Goal: Transaction & Acquisition: Purchase product/service

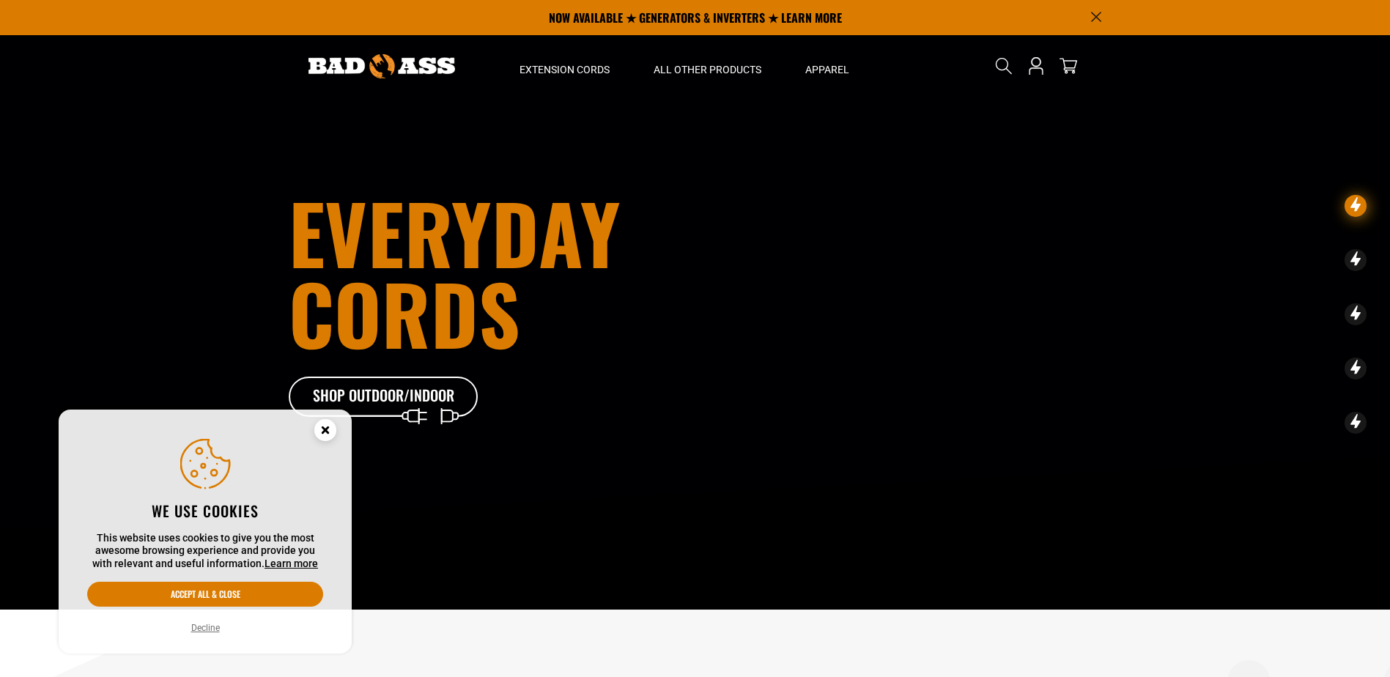
click at [324, 432] on icon "Cookie Consent" at bounding box center [324, 429] width 5 height 5
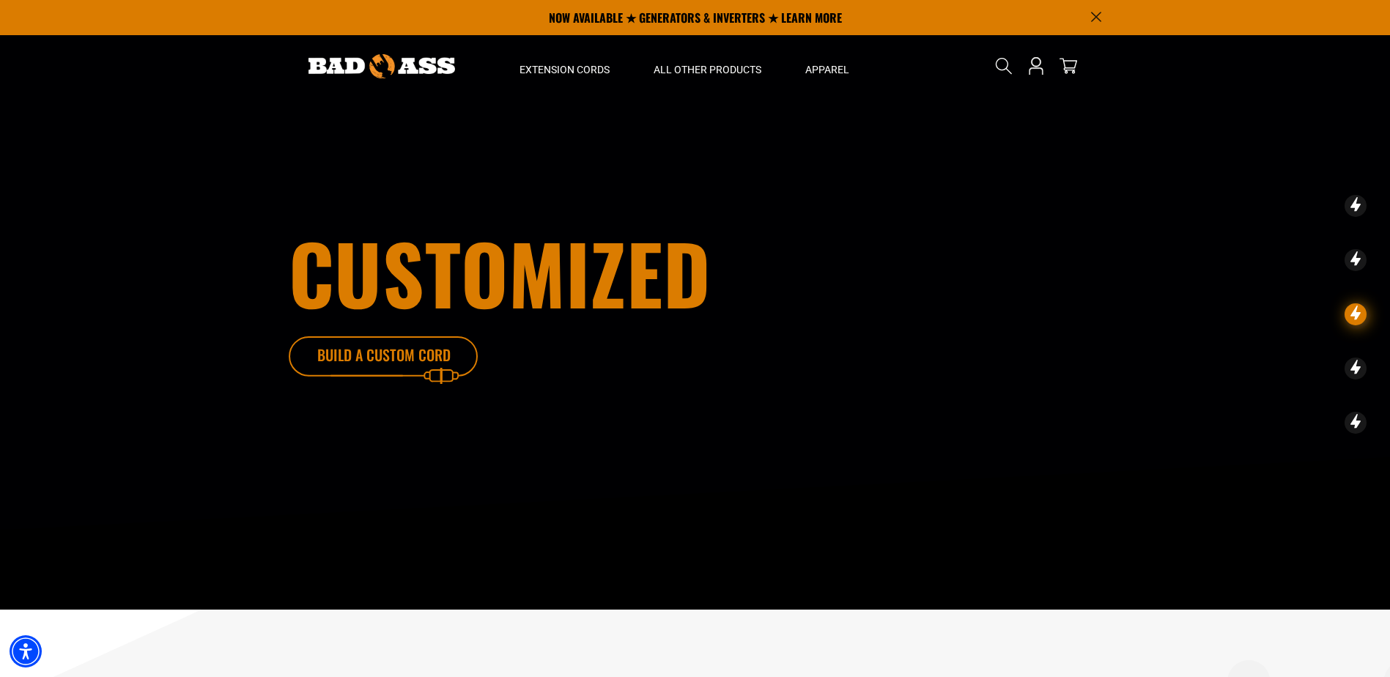
click at [403, 355] on icon at bounding box center [406, 360] width 190 height 48
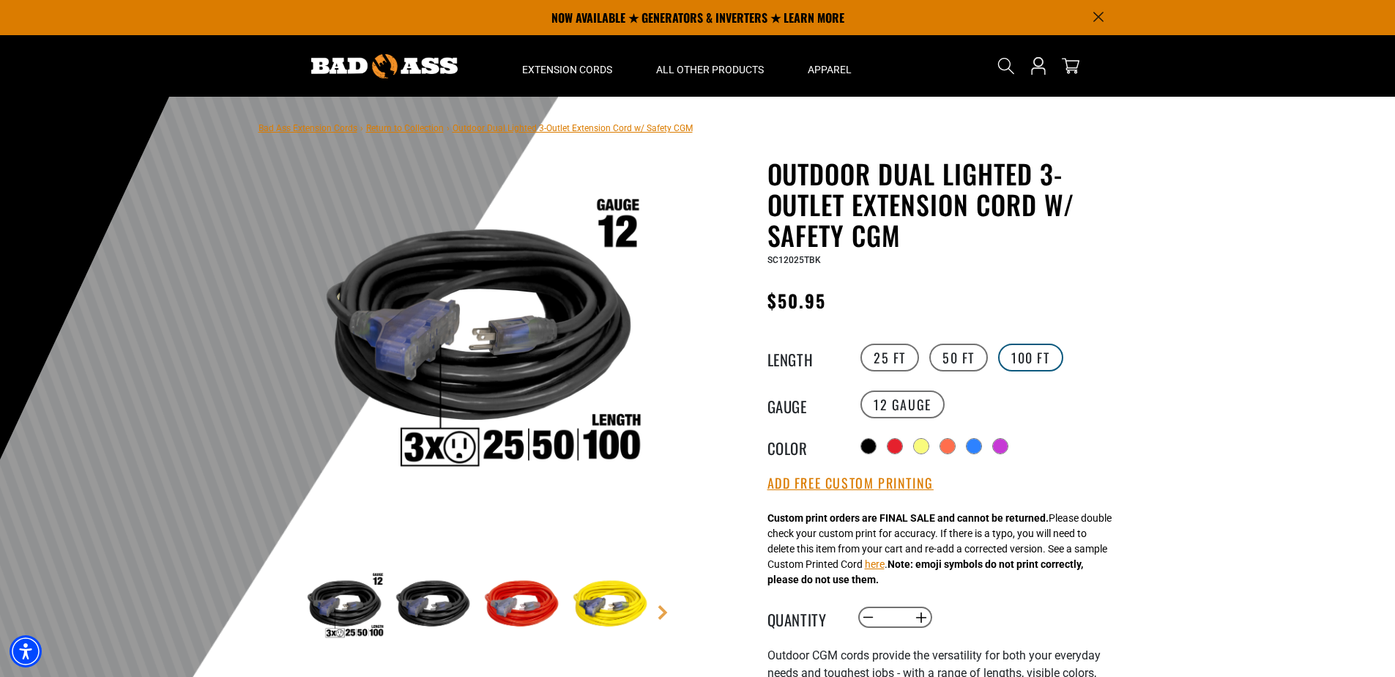
click at [1023, 353] on label "100 FT" at bounding box center [1030, 358] width 65 height 28
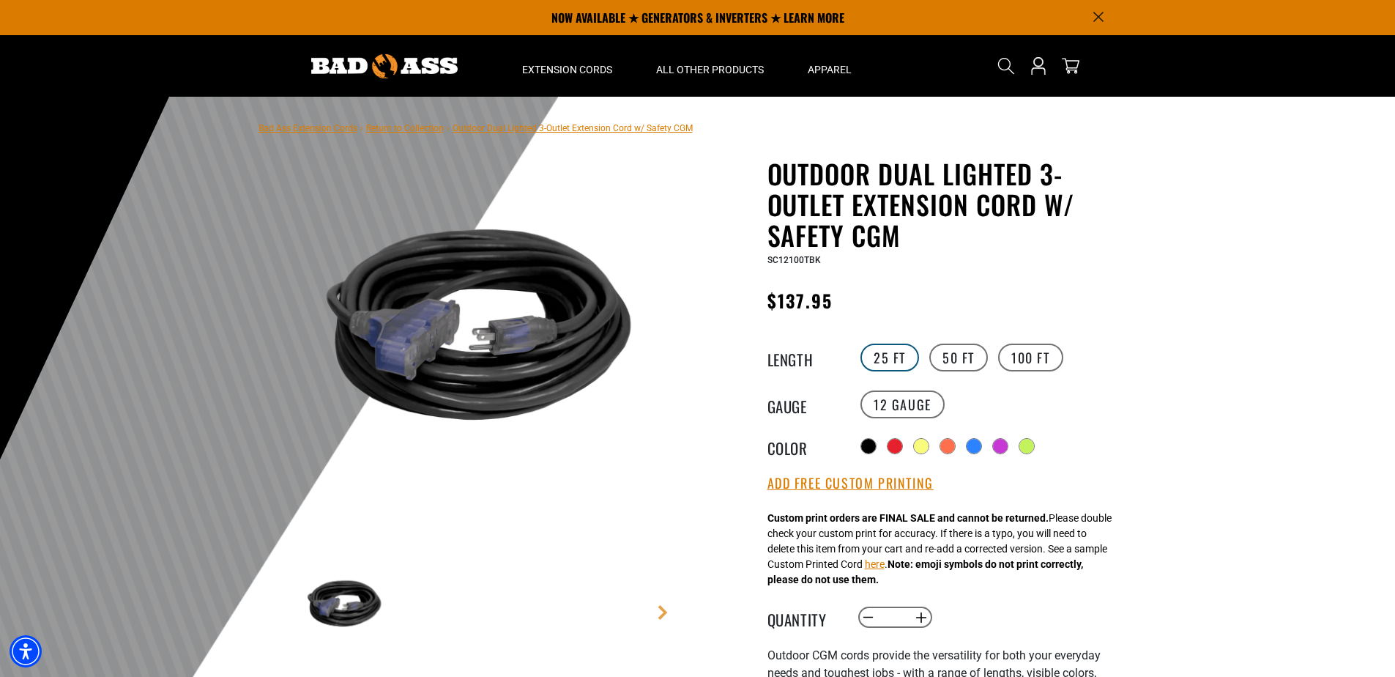
click at [889, 361] on label "25 FT" at bounding box center [890, 358] width 59 height 28
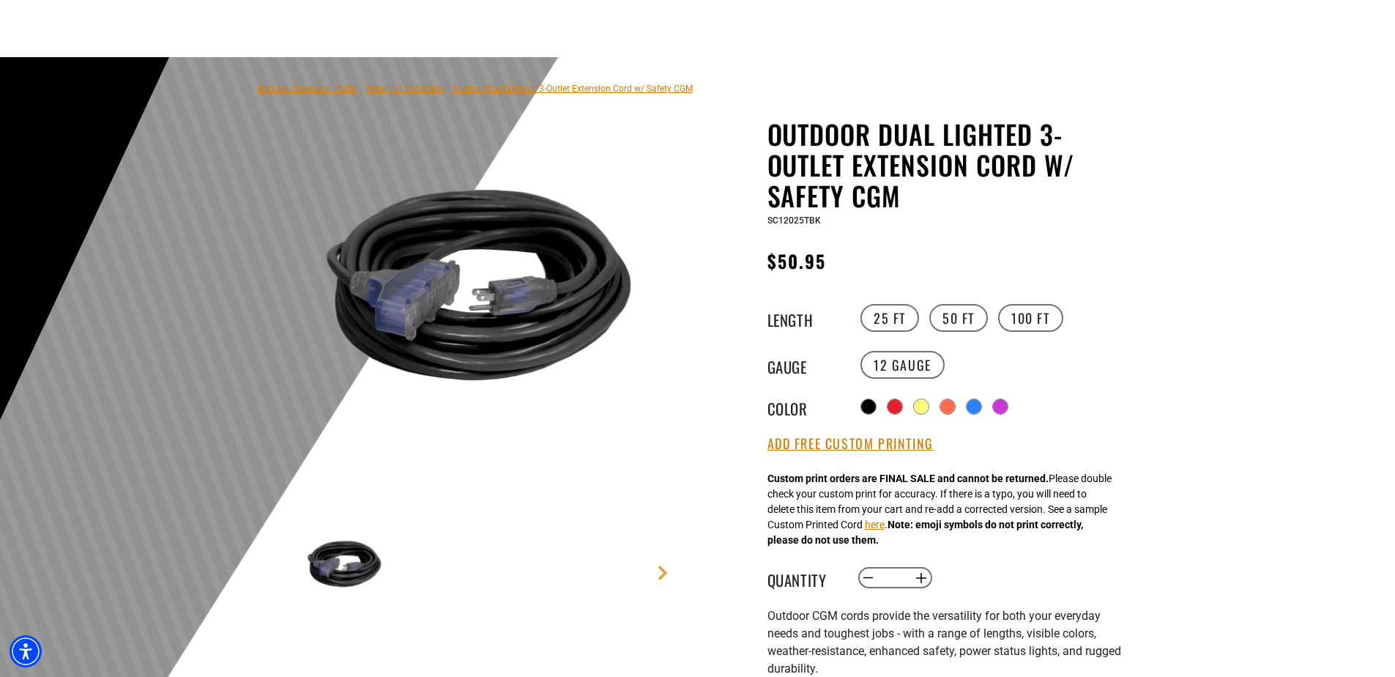
scroll to position [147, 0]
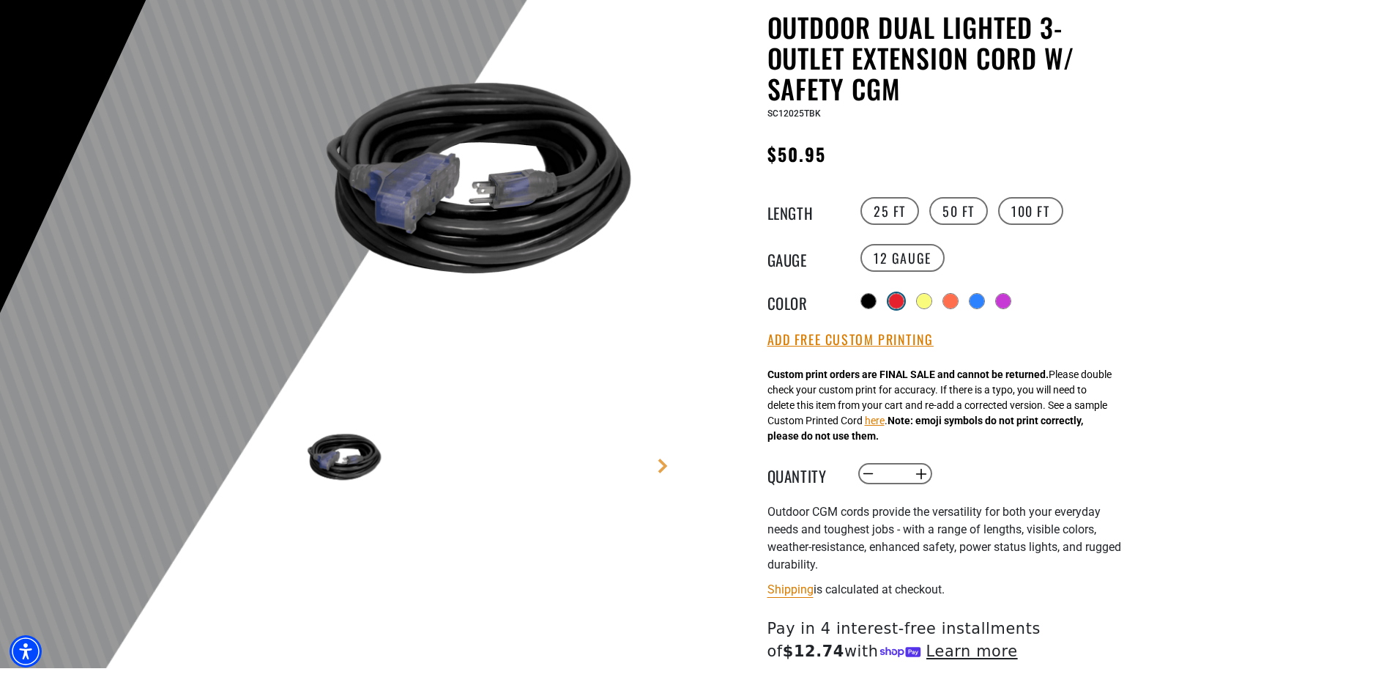
click at [904, 298] on div at bounding box center [896, 301] width 15 height 15
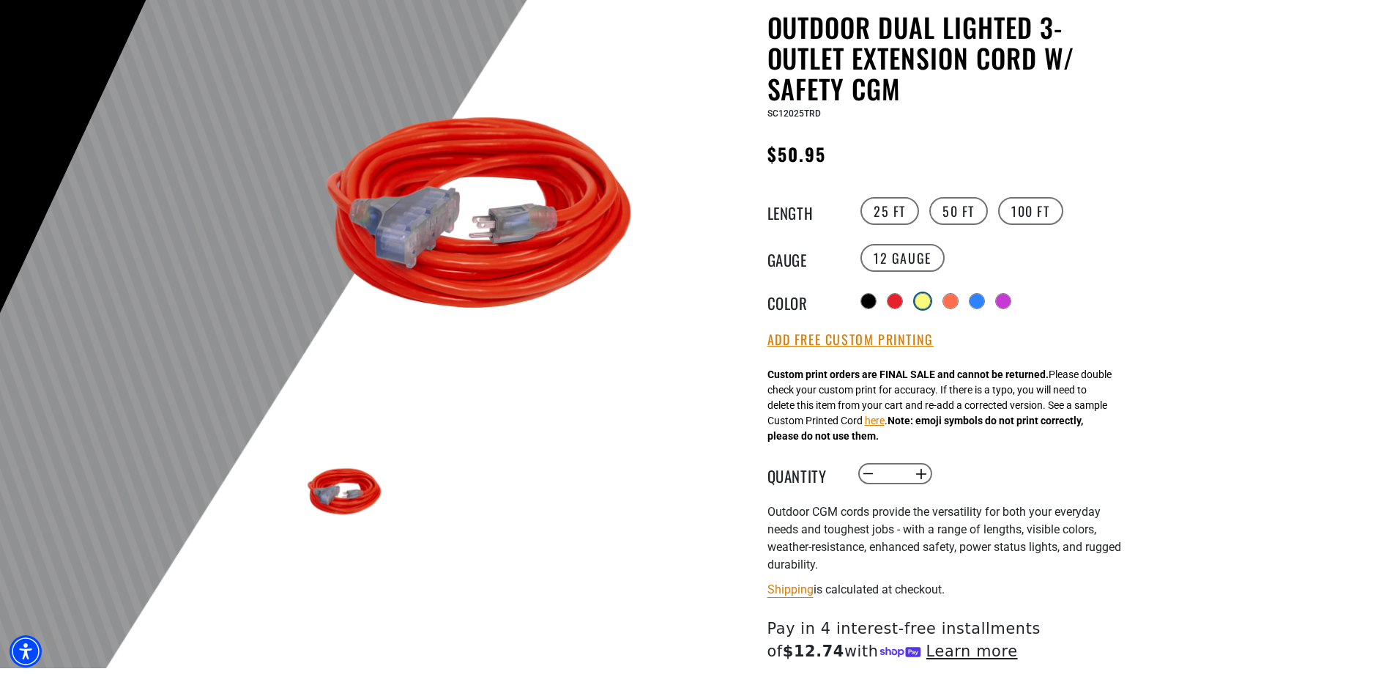
click at [922, 302] on div at bounding box center [923, 301] width 15 height 15
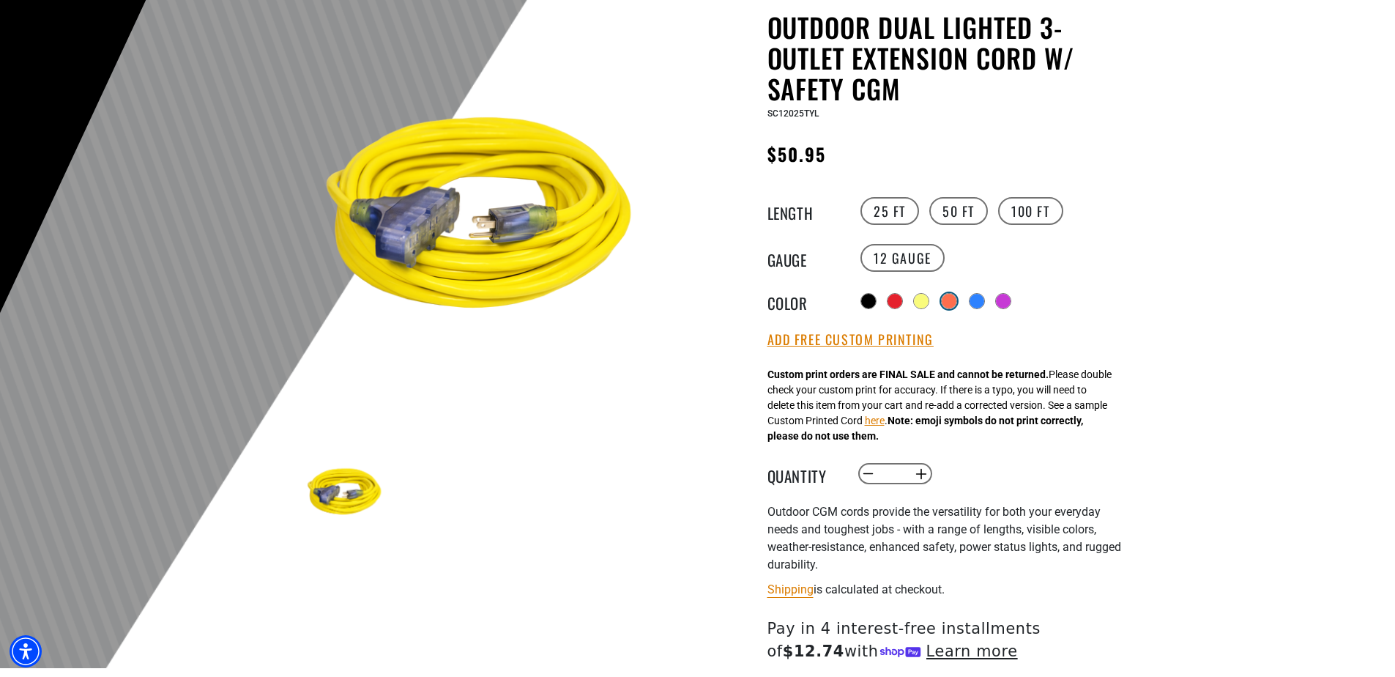
click at [953, 302] on div at bounding box center [949, 301] width 15 height 15
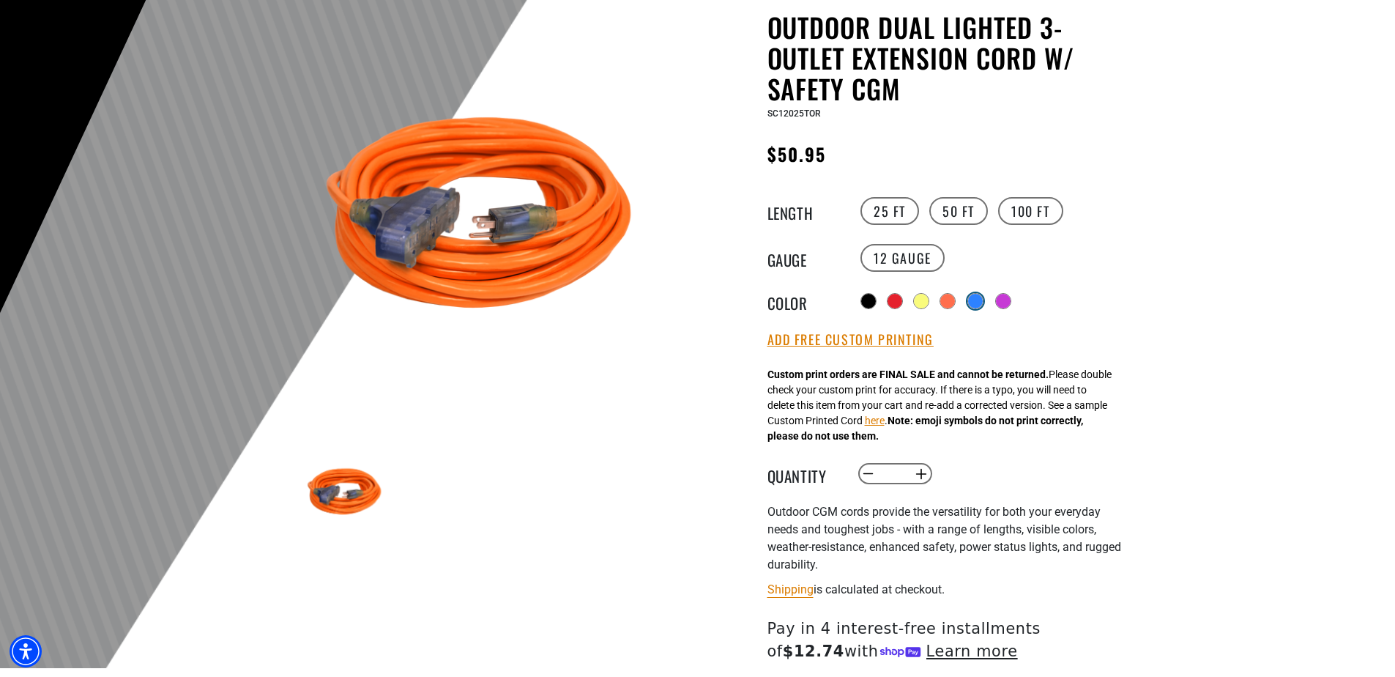
click at [983, 297] on div at bounding box center [975, 301] width 15 height 15
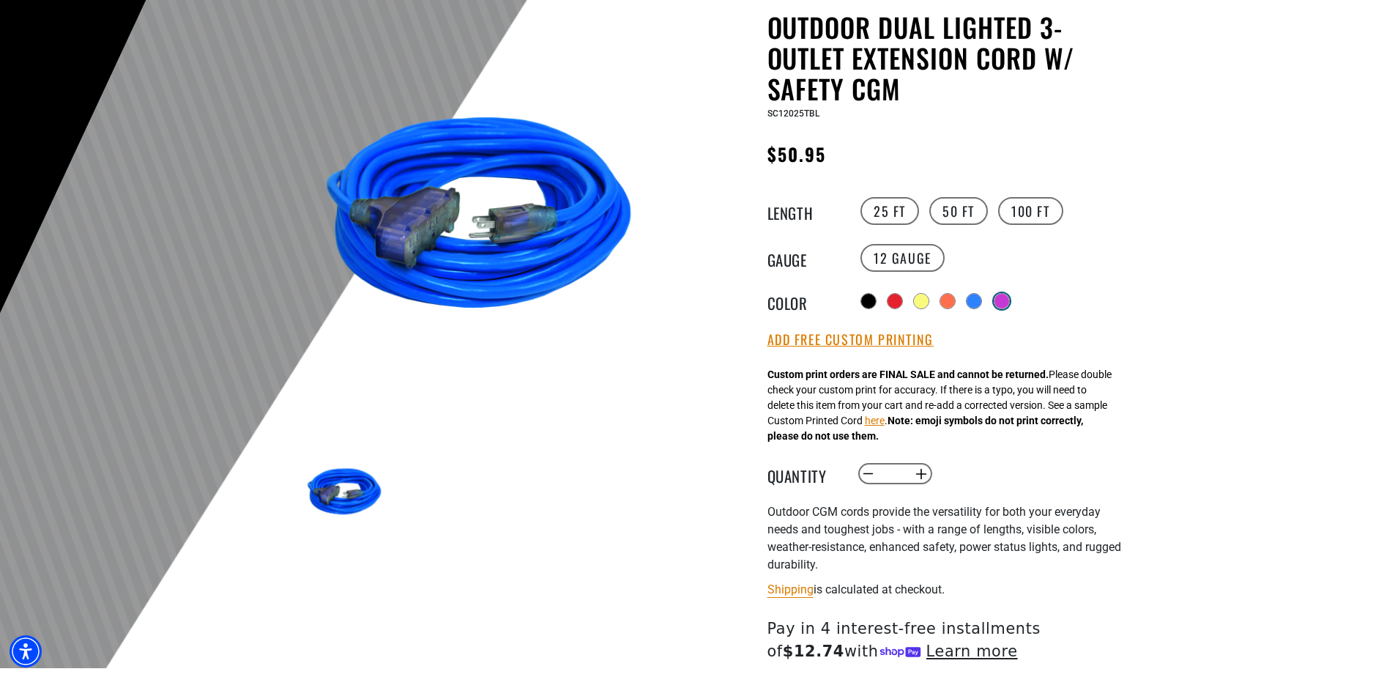
click at [1007, 300] on div at bounding box center [1002, 301] width 15 height 15
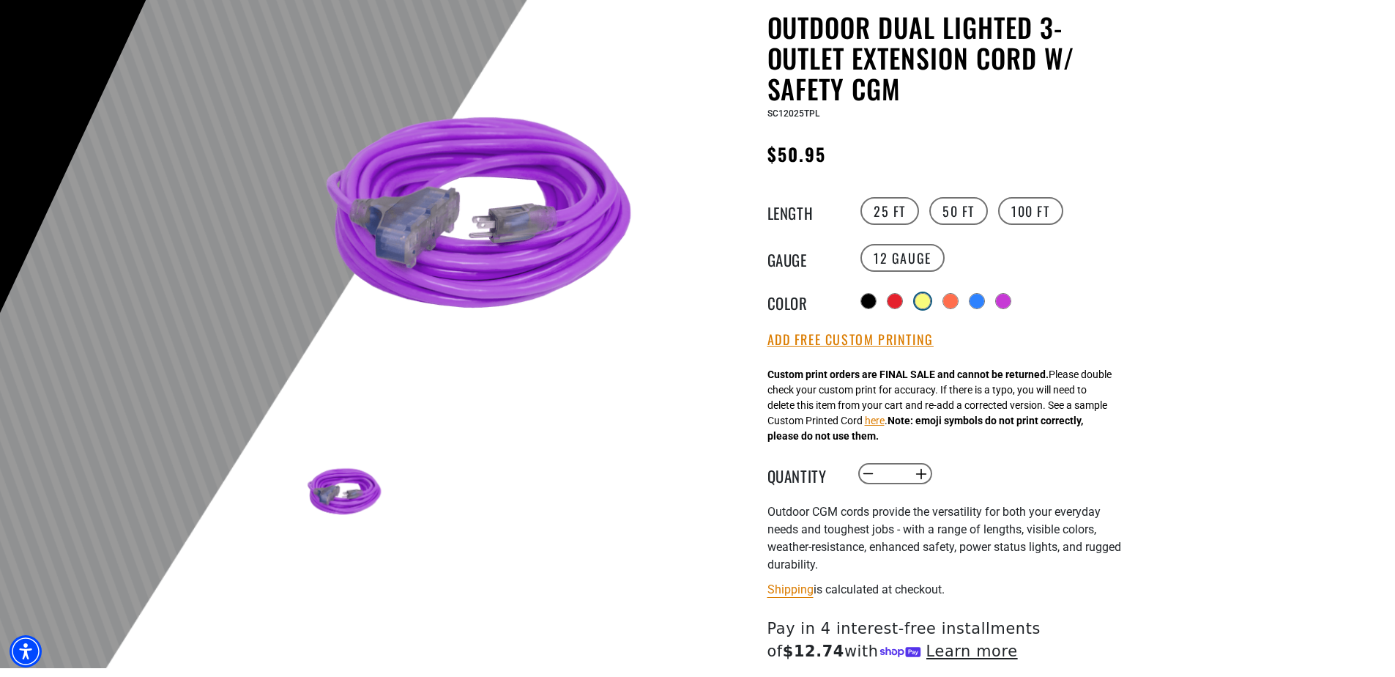
click at [924, 299] on div at bounding box center [923, 301] width 15 height 15
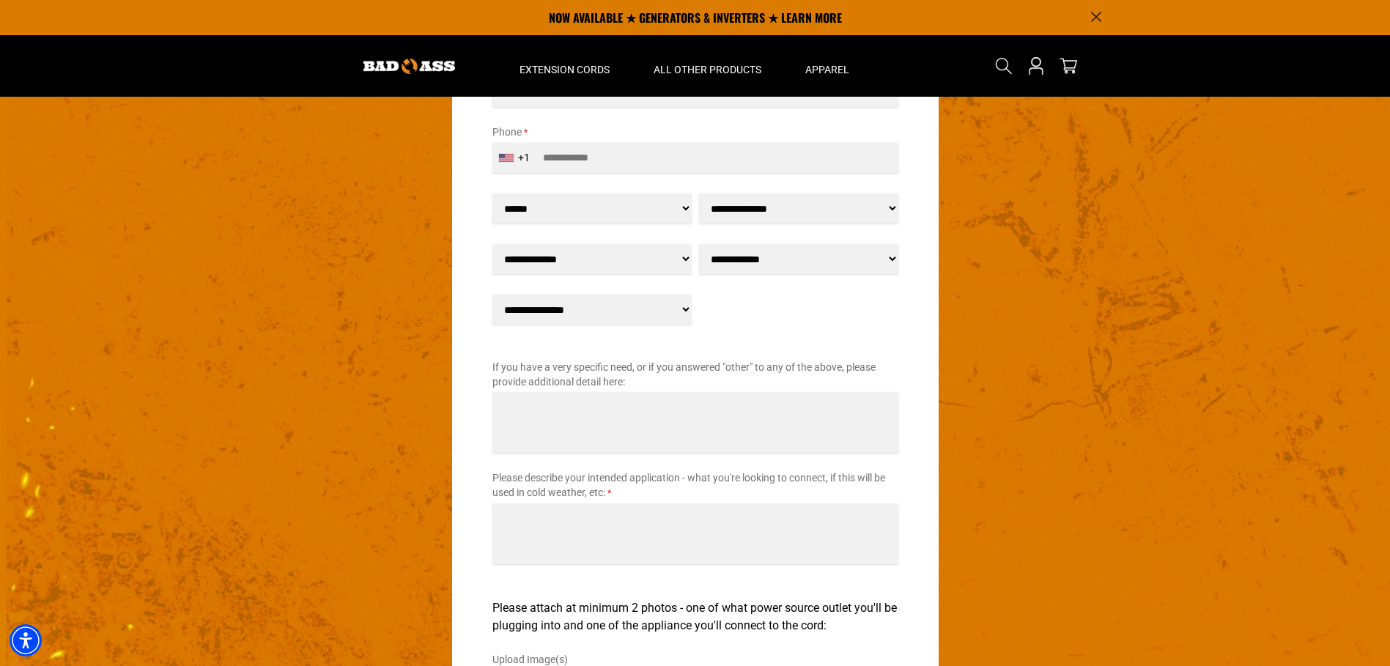
scroll to position [1817, 0]
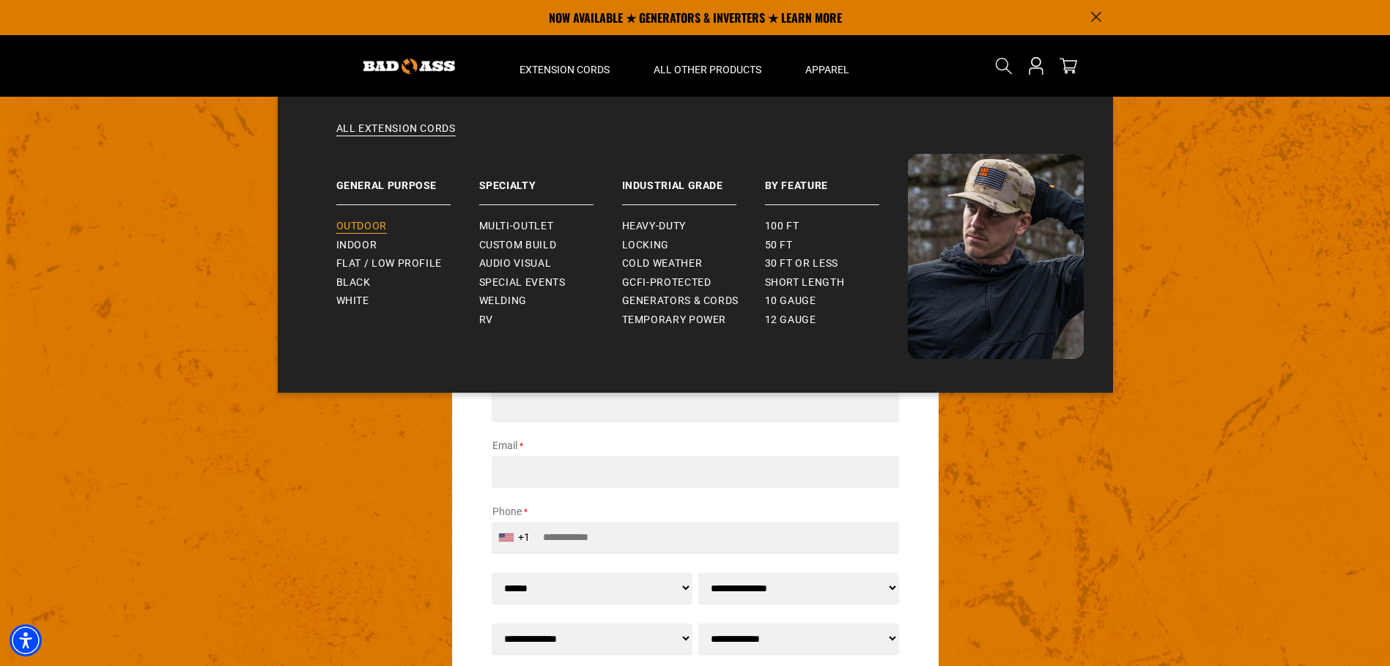
click at [390, 220] on link "Outdoor" at bounding box center [407, 226] width 143 height 19
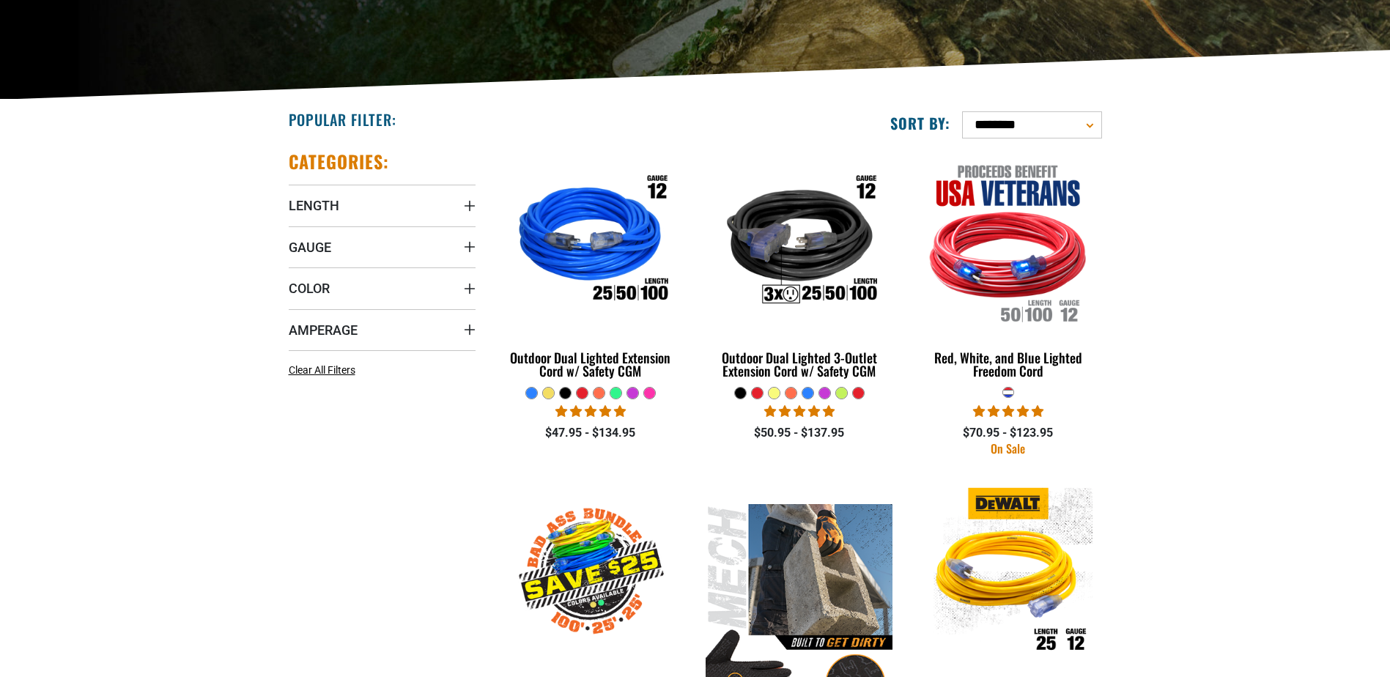
scroll to position [293, 0]
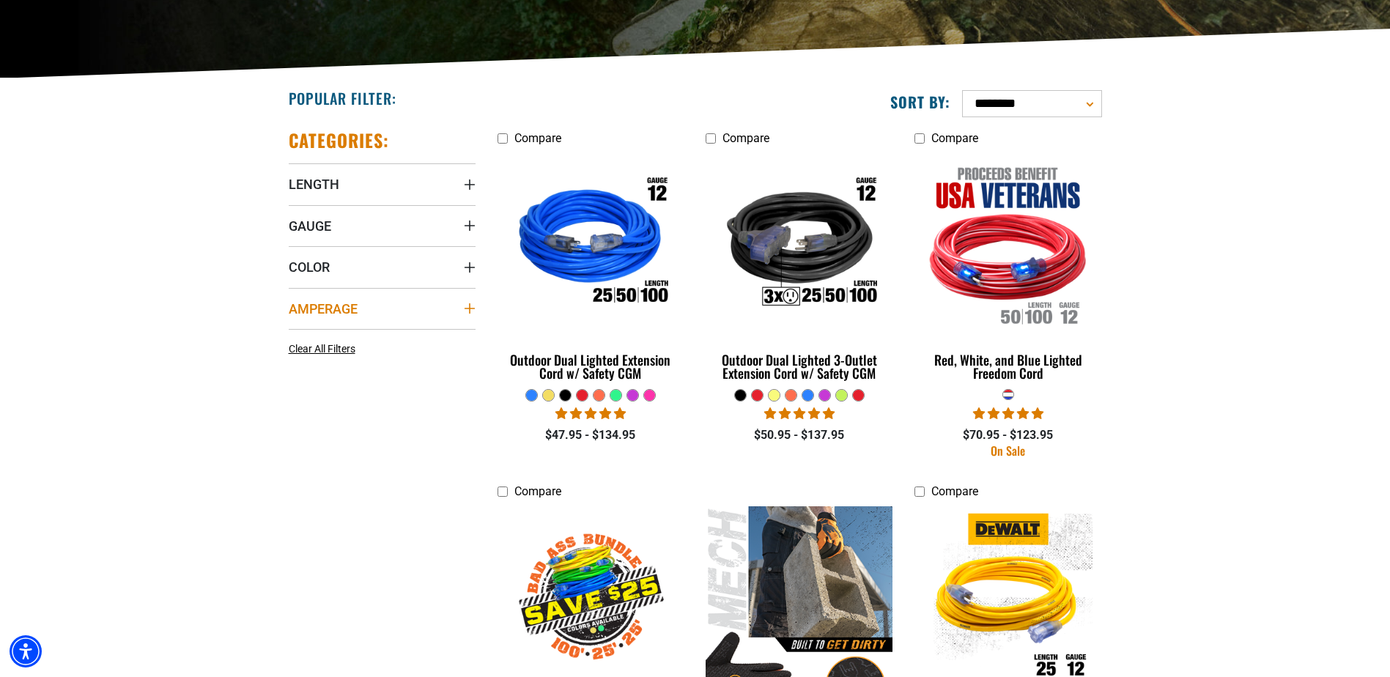
click at [464, 311] on icon "Amperage" at bounding box center [470, 309] width 12 height 12
click at [461, 270] on summary "Color" at bounding box center [382, 266] width 187 height 41
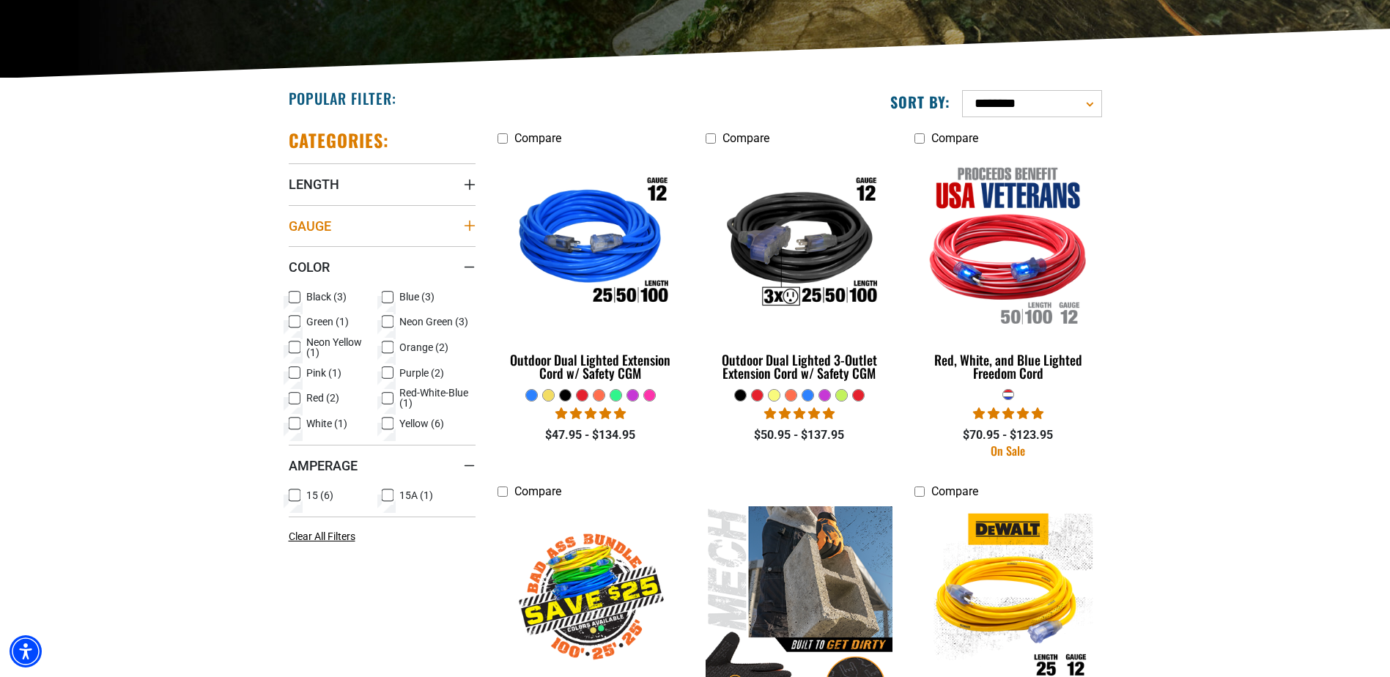
click at [423, 235] on summary "Gauge" at bounding box center [382, 225] width 187 height 41
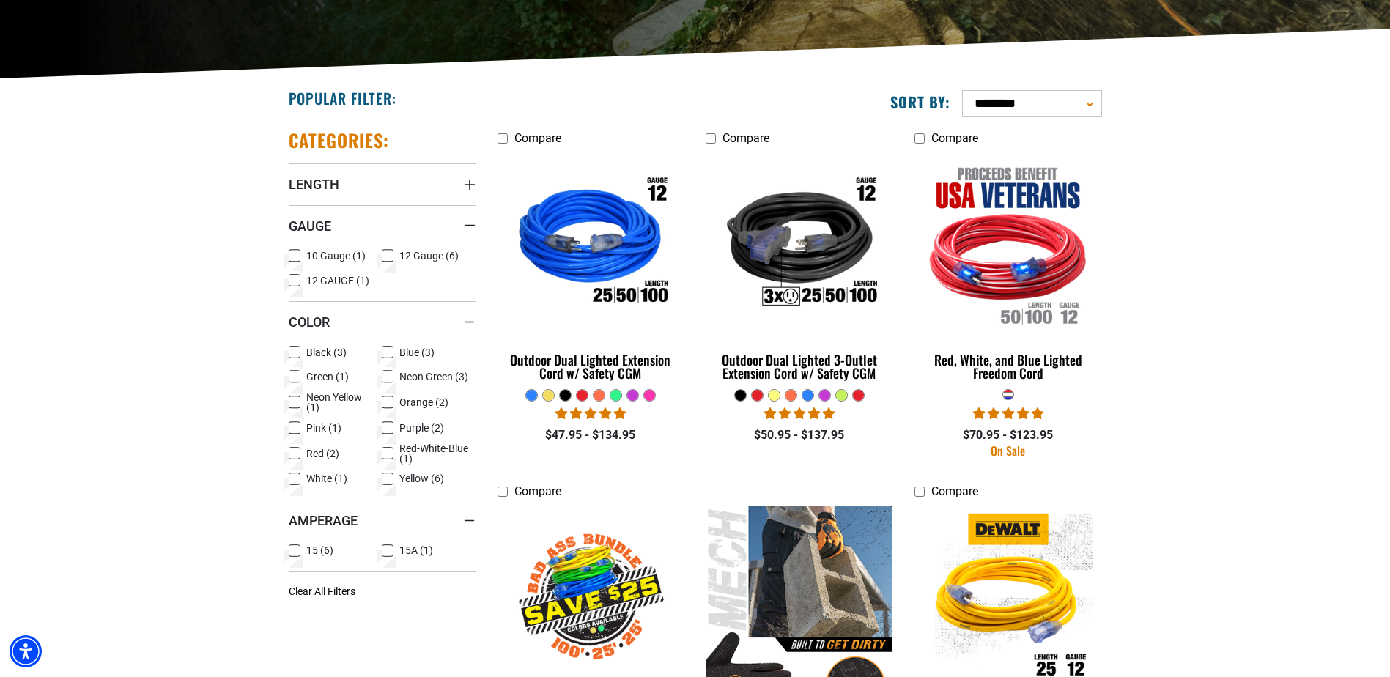
click at [294, 256] on icon at bounding box center [295, 255] width 12 height 19
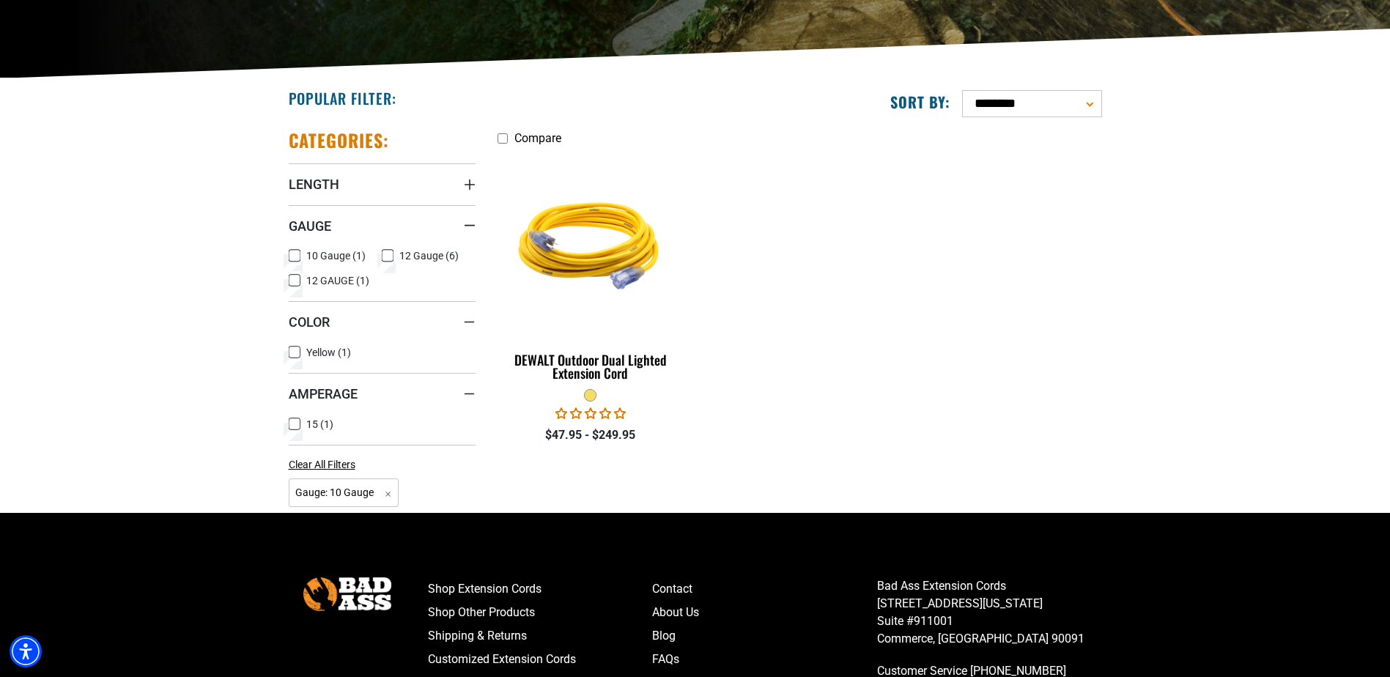
click at [297, 259] on icon at bounding box center [294, 256] width 9 height 8
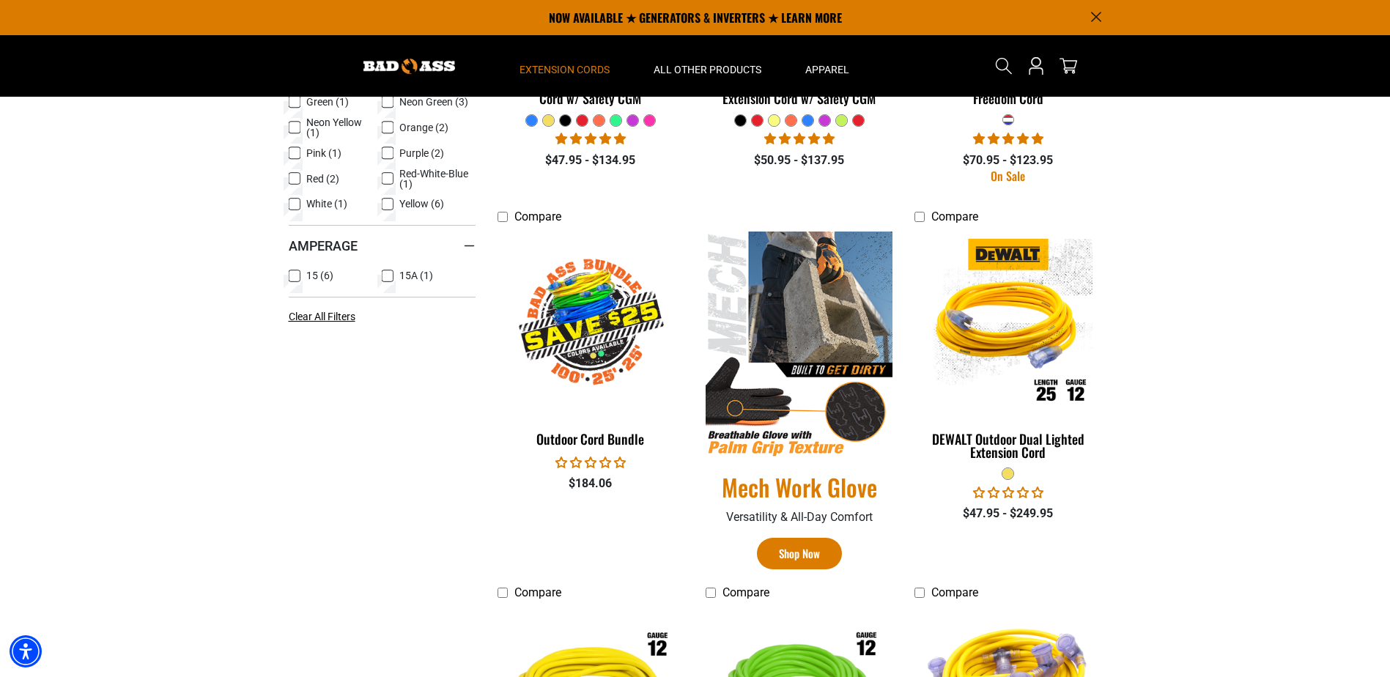
scroll to position [201, 0]
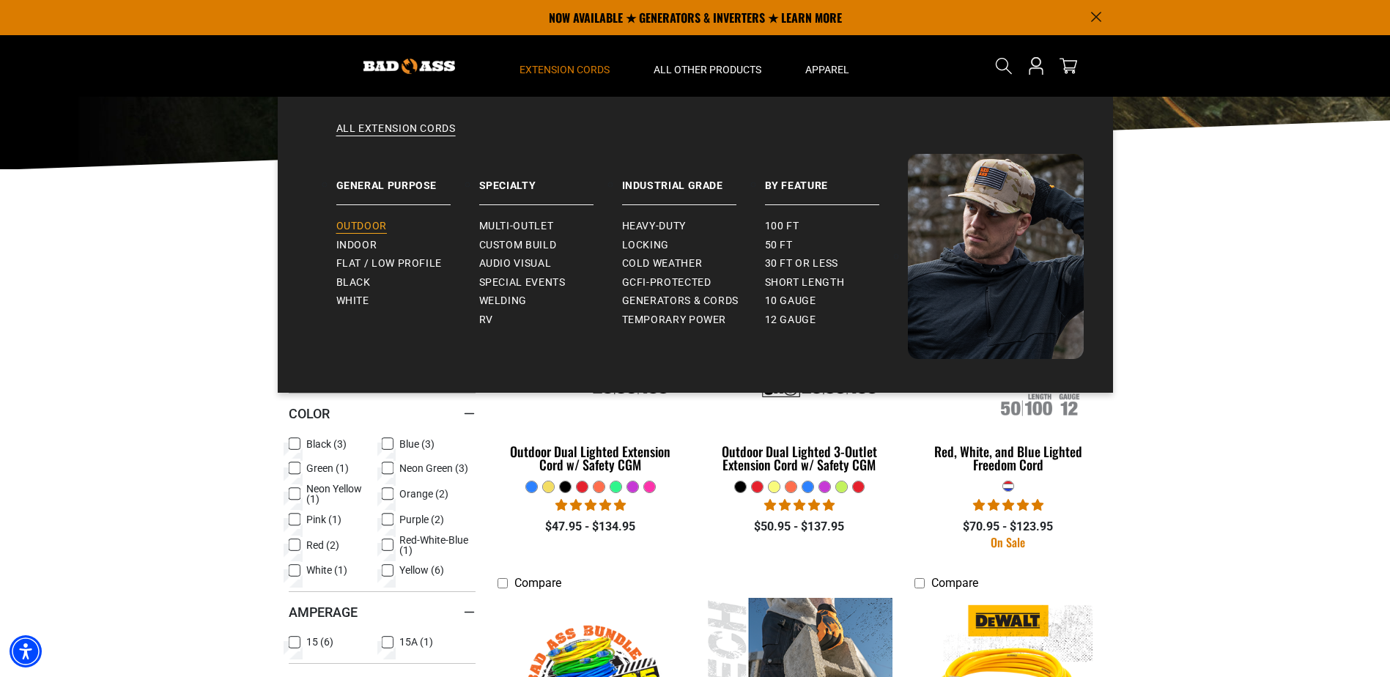
click at [374, 220] on span "Outdoor" at bounding box center [361, 226] width 51 height 13
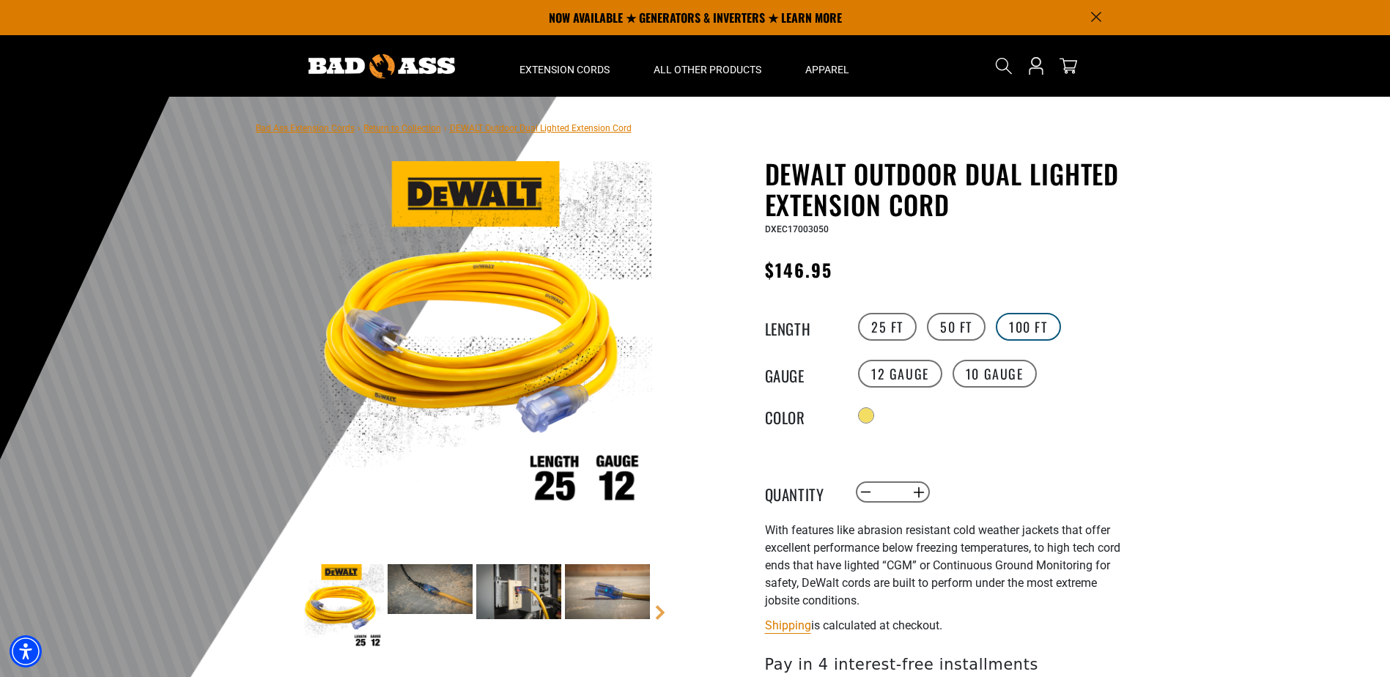
click at [1026, 325] on label "100 FT" at bounding box center [1027, 327] width 65 height 28
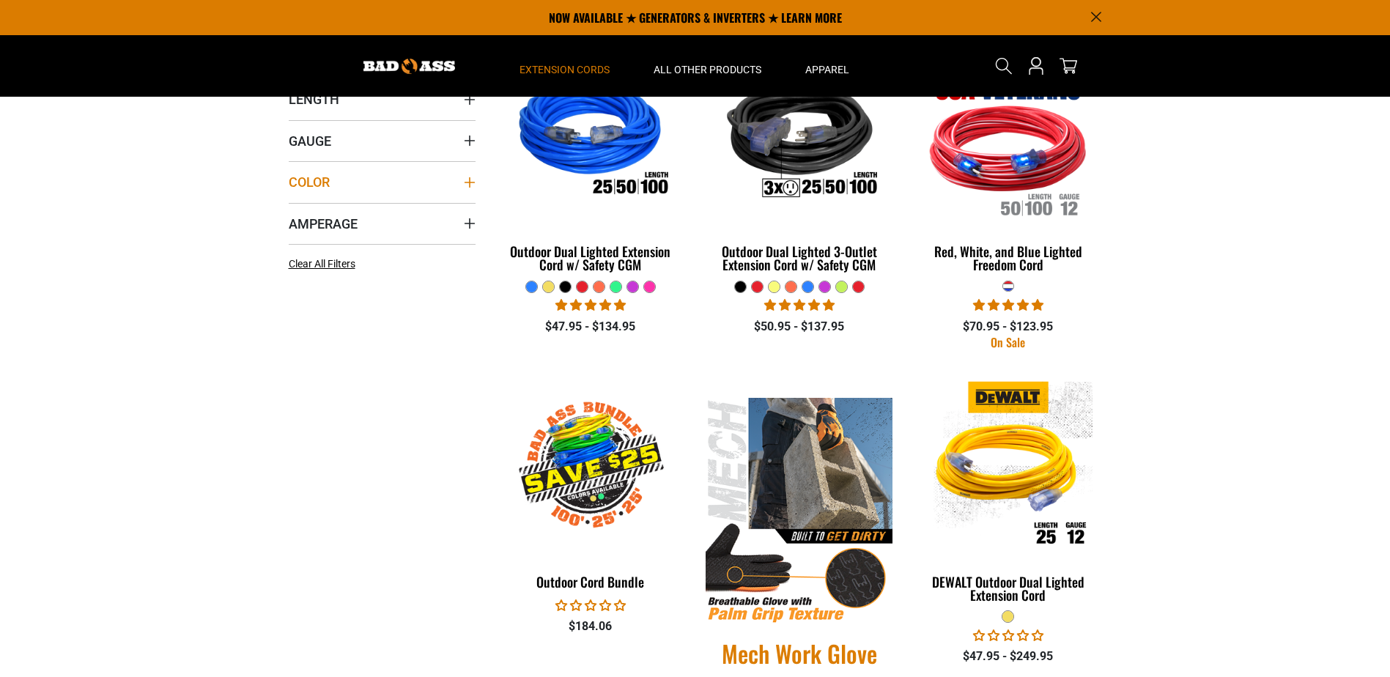
scroll to position [293, 0]
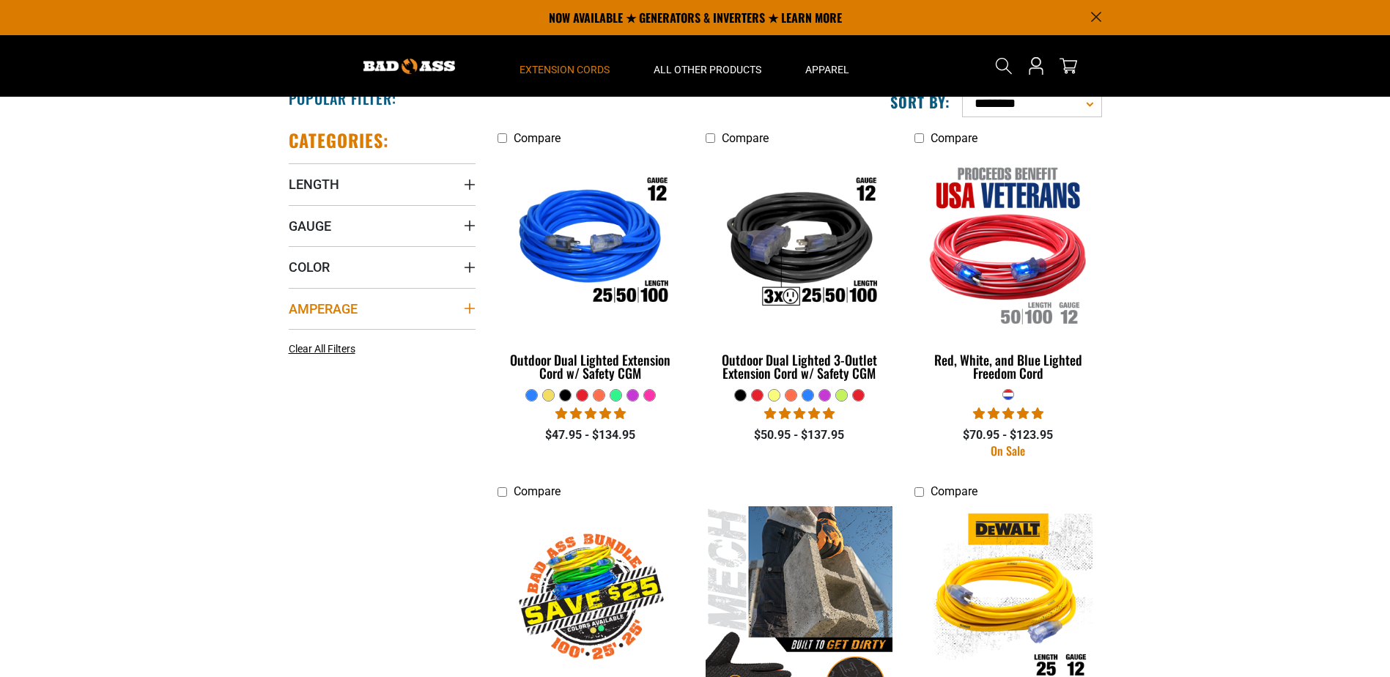
click at [453, 311] on summary "Amperage" at bounding box center [382, 308] width 187 height 41
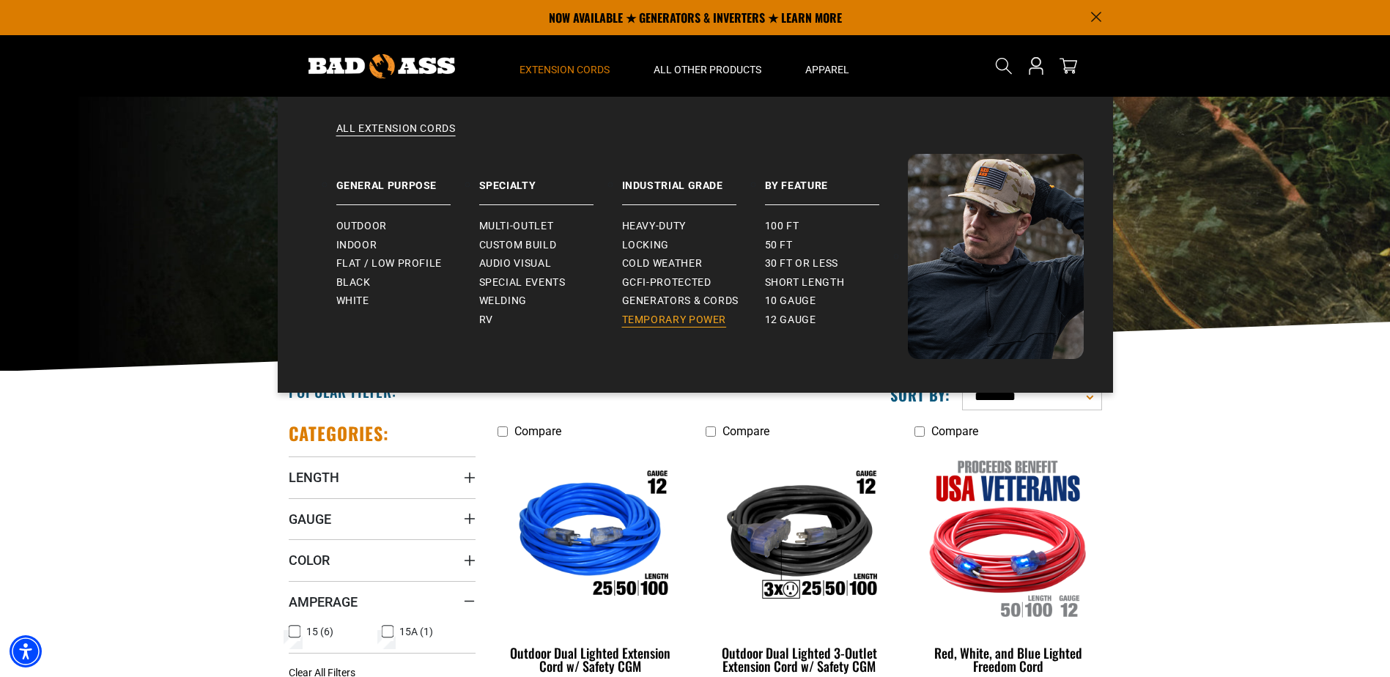
click at [656, 312] on link "Temporary Power" at bounding box center [693, 320] width 143 height 19
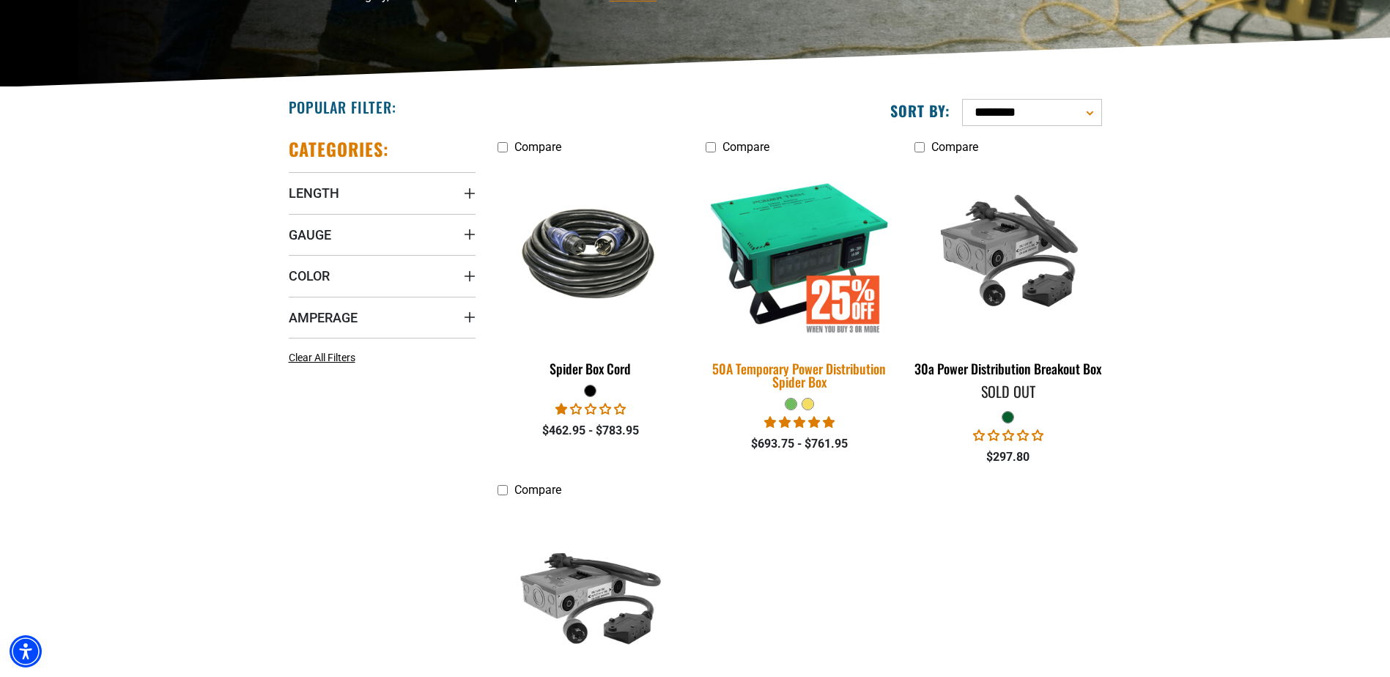
scroll to position [293, 0]
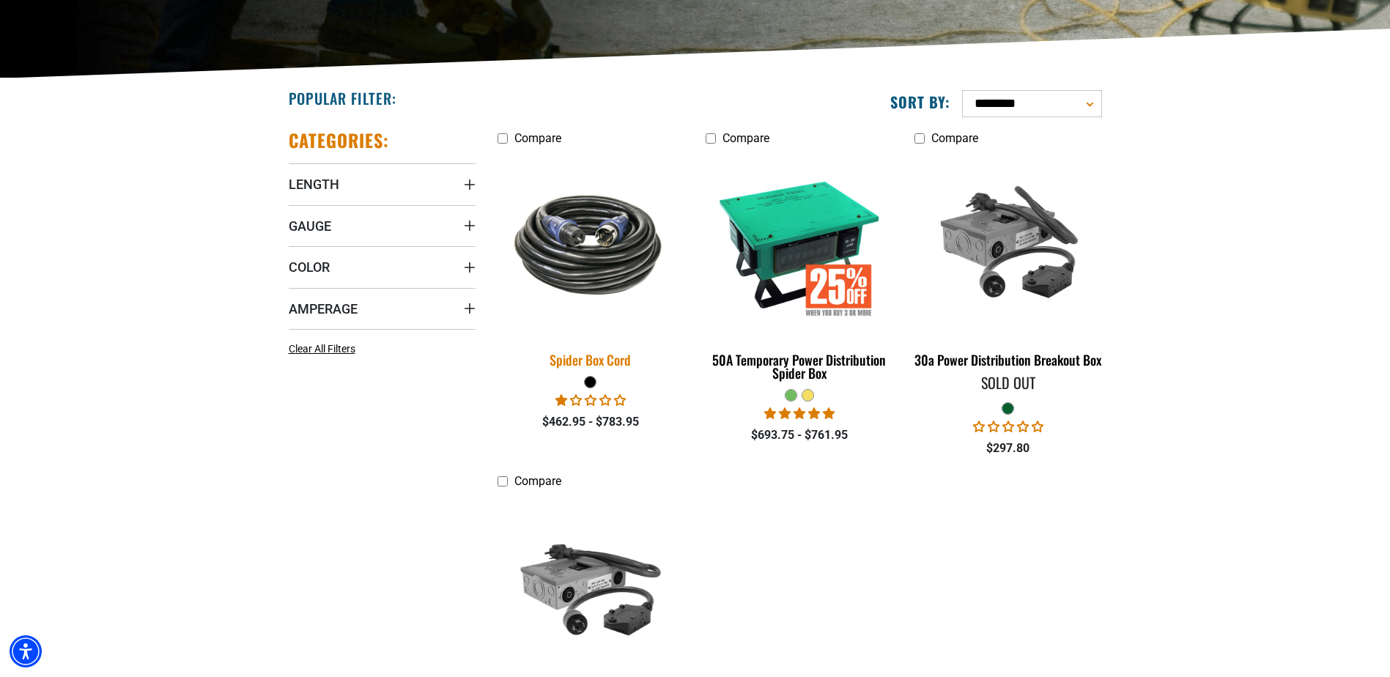
click at [596, 290] on img at bounding box center [590, 244] width 205 height 125
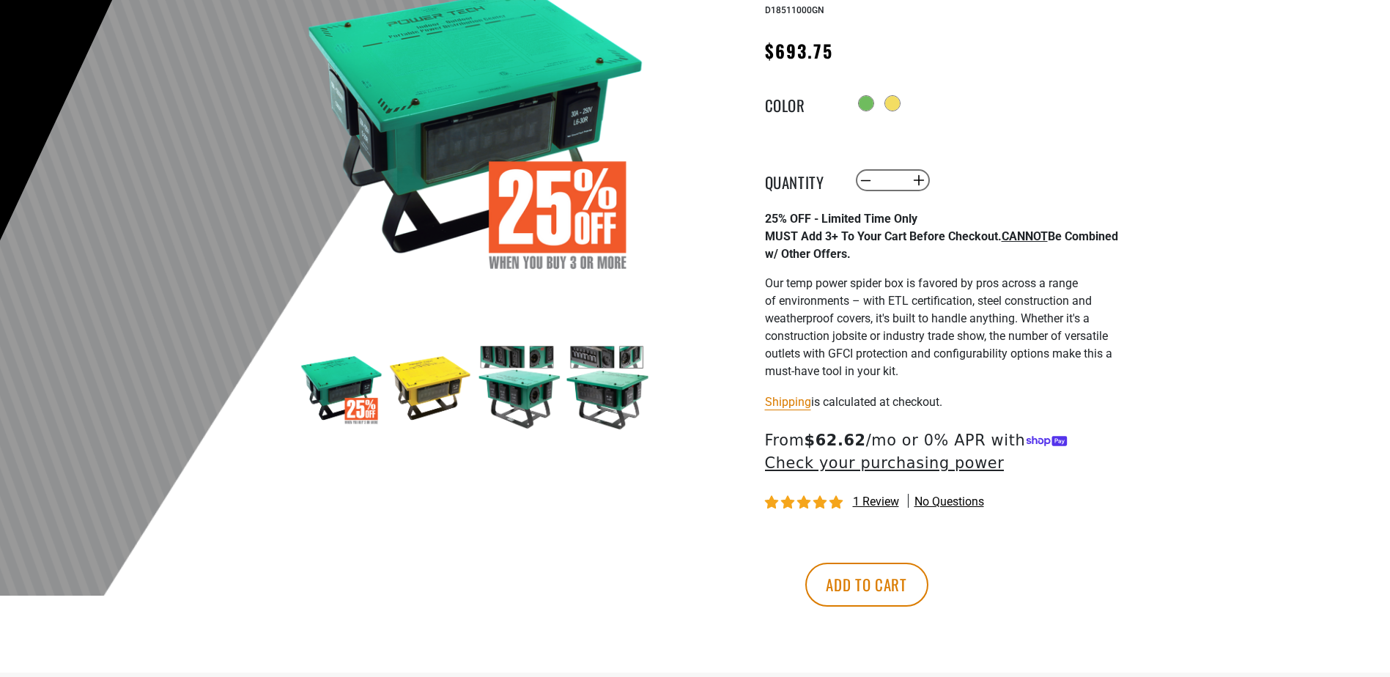
scroll to position [220, 0]
click at [406, 392] on img at bounding box center [429, 386] width 85 height 85
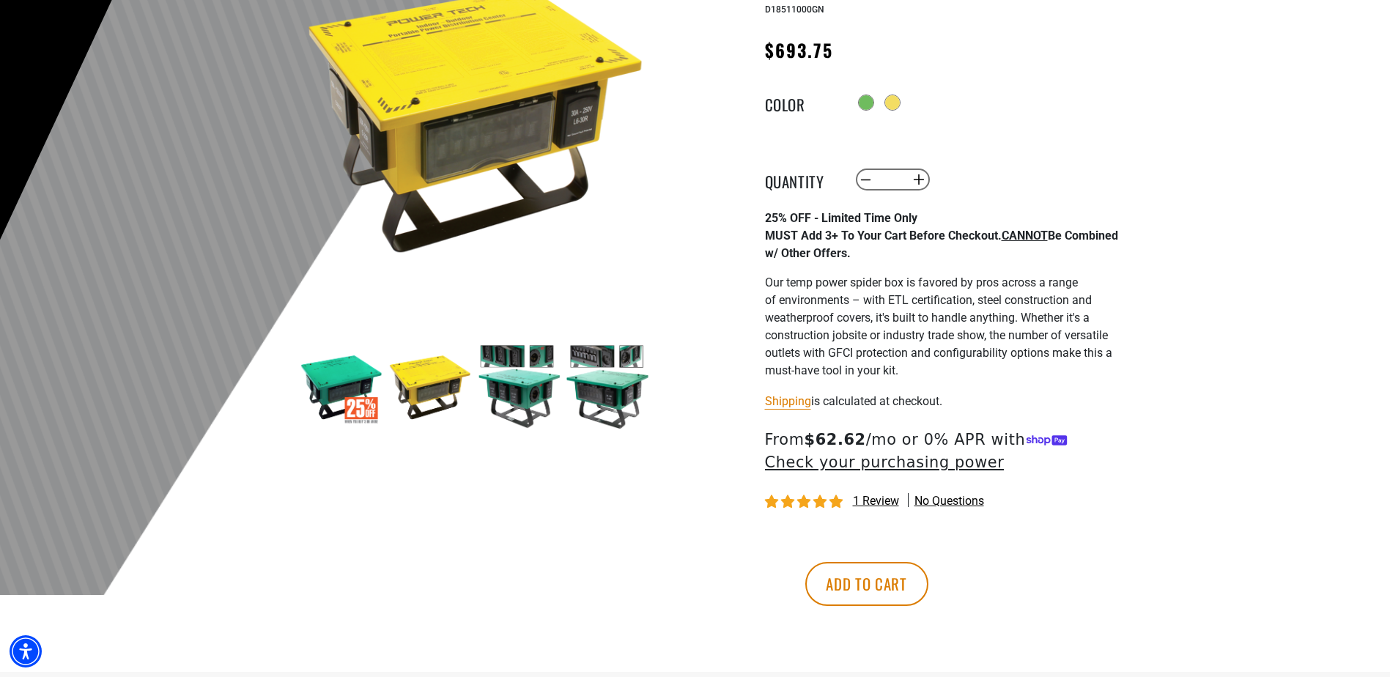
click at [512, 377] on img at bounding box center [518, 386] width 85 height 85
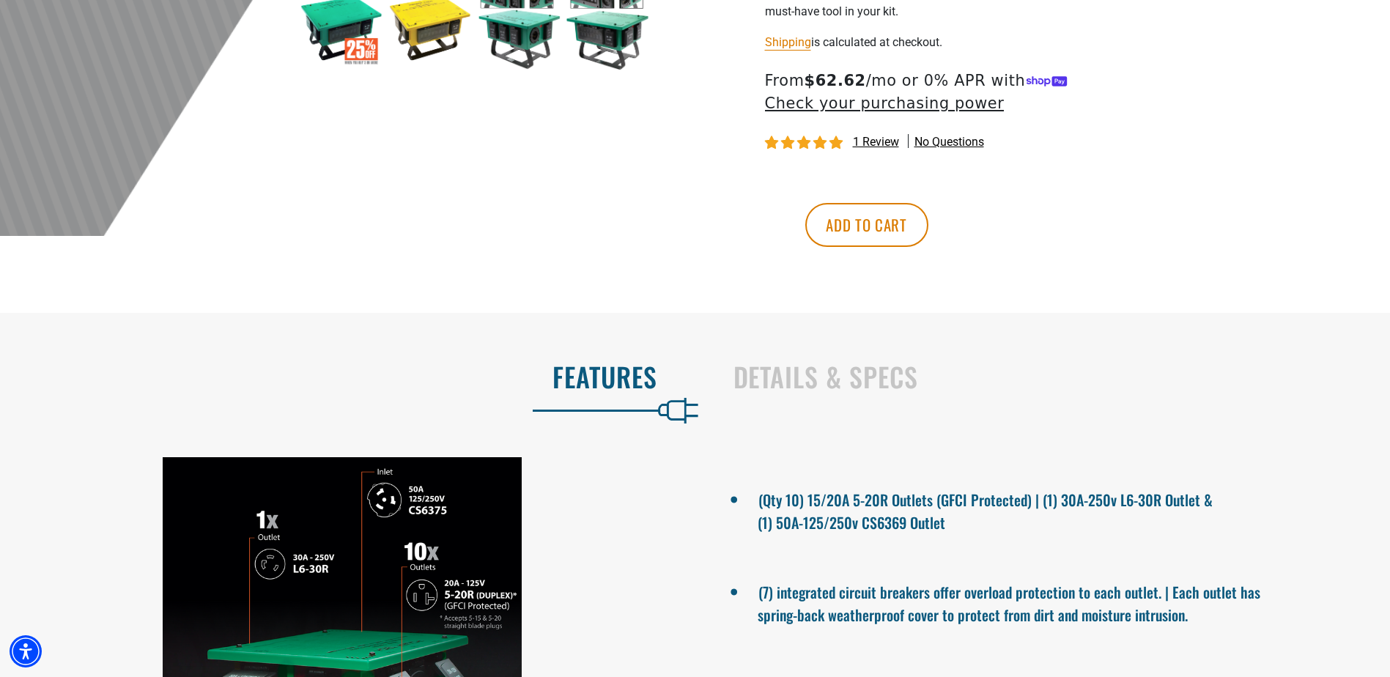
scroll to position [595, 0]
